Goal: Task Accomplishment & Management: Manage account settings

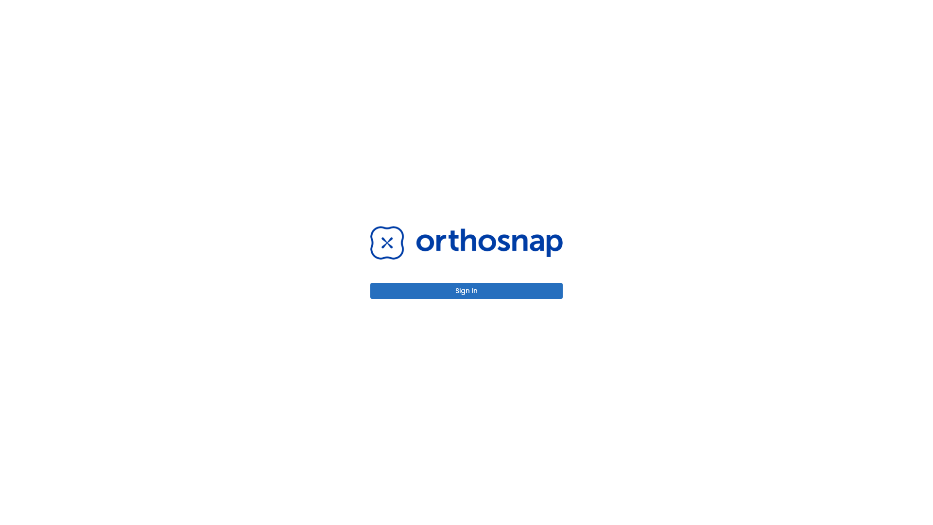
click at [467, 291] on button "Sign in" at bounding box center [466, 291] width 192 height 16
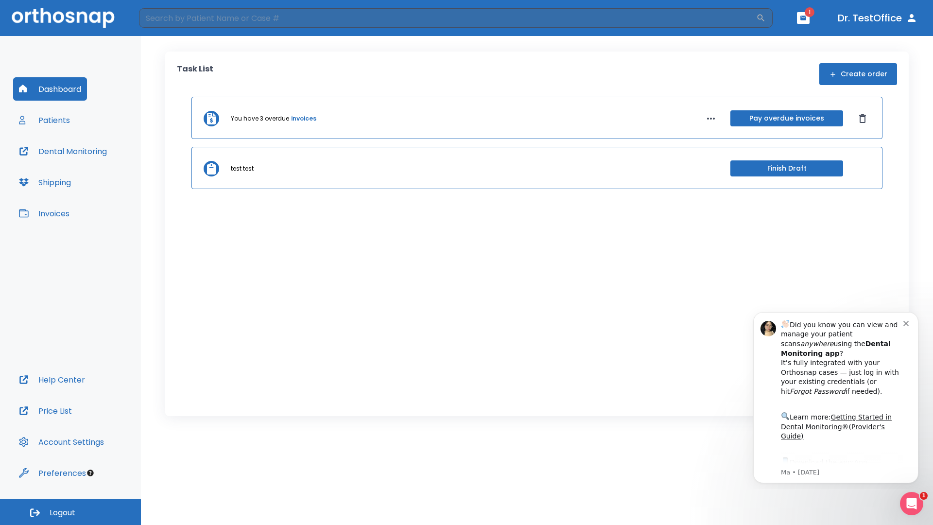
click at [70, 512] on span "Logout" at bounding box center [63, 512] width 26 height 11
